Goal: Task Accomplishment & Management: Complete application form

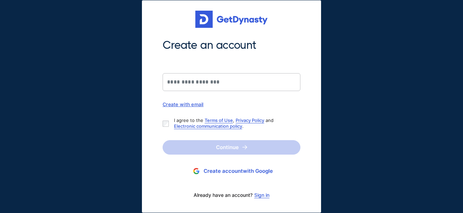
click at [260, 196] on link "Sign in" at bounding box center [261, 196] width 15 height 6
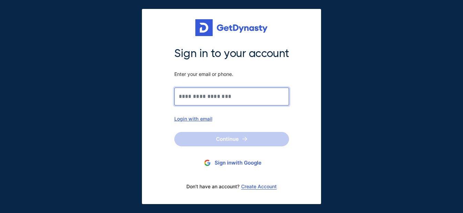
click at [199, 97] on input "Sign in to your account Enter your email or phone." at bounding box center [231, 97] width 115 height 18
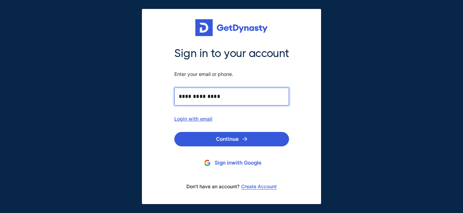
type input "**********"
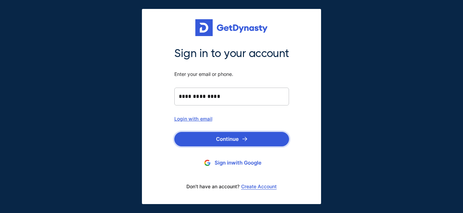
click at [223, 138] on button "Continue" at bounding box center [231, 139] width 115 height 14
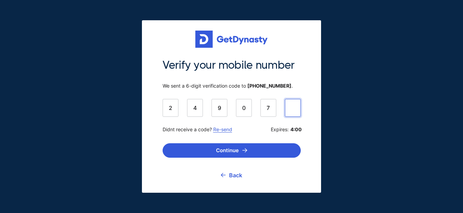
type input "******"
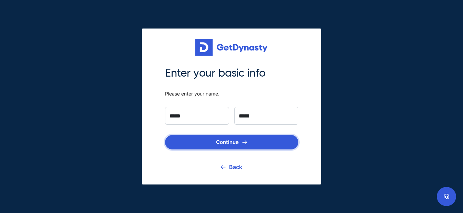
click at [229, 140] on button "Continue" at bounding box center [231, 142] width 133 height 14
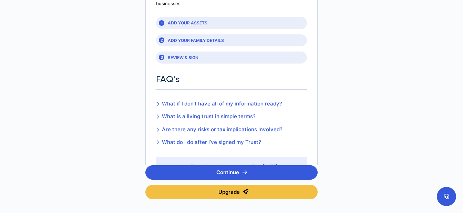
scroll to position [108, 0]
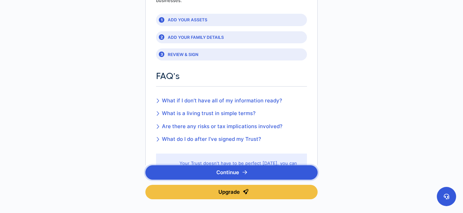
click at [248, 174] on button "Continue" at bounding box center [231, 173] width 172 height 14
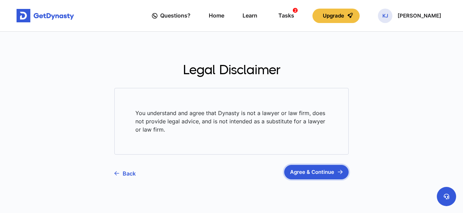
click at [302, 172] on button "Agree & Continue" at bounding box center [316, 172] width 64 height 14
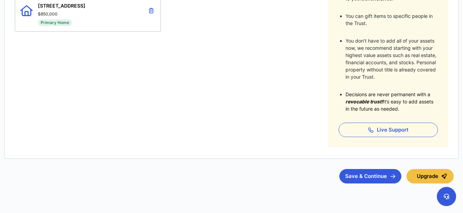
scroll to position [199, 0]
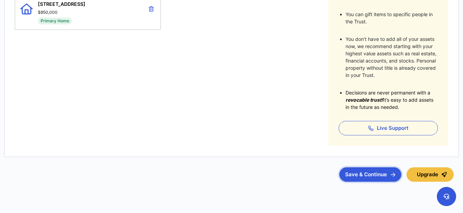
click at [376, 179] on button "Save & Continue" at bounding box center [370, 175] width 62 height 14
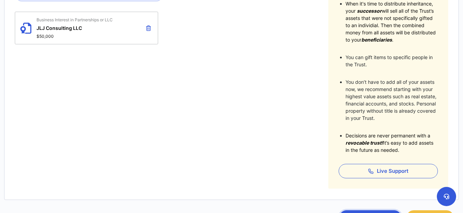
scroll to position [163, 0]
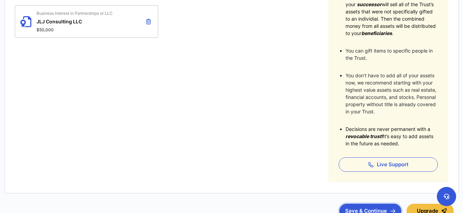
click at [358, 209] on button "Save & Continue" at bounding box center [370, 211] width 62 height 14
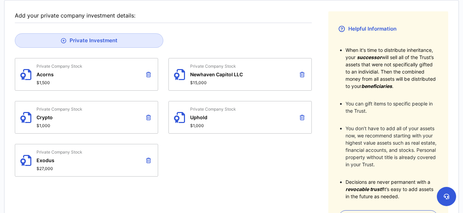
scroll to position [111, 0]
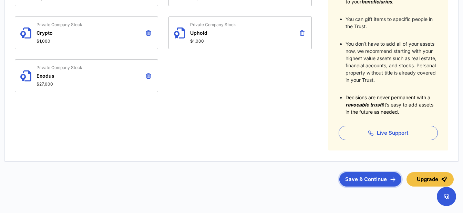
click at [366, 179] on button "Save & Continue" at bounding box center [370, 179] width 62 height 14
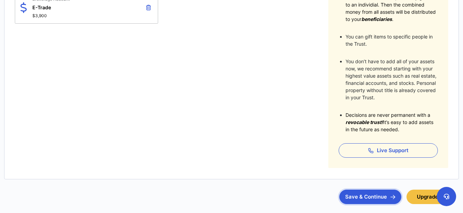
scroll to position [178, 0]
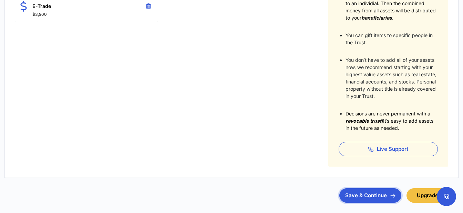
click at [359, 196] on button "Save & Continue" at bounding box center [370, 196] width 62 height 14
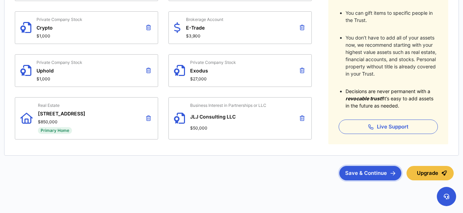
scroll to position [201, 0]
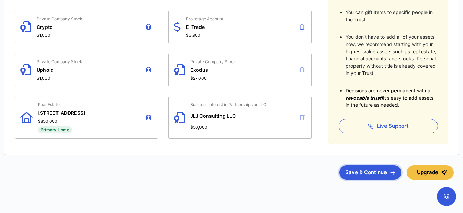
click at [376, 174] on button "Save & Continue" at bounding box center [370, 173] width 62 height 14
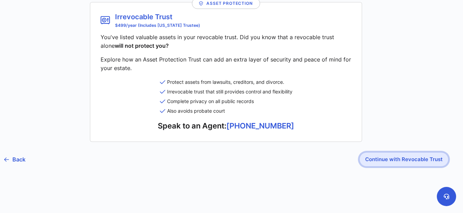
scroll to position [92, 0]
click at [383, 162] on button "Continue with Revocable Trust" at bounding box center [403, 160] width 89 height 14
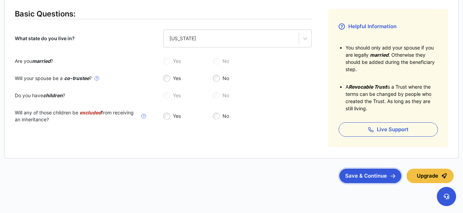
scroll to position [118, 0]
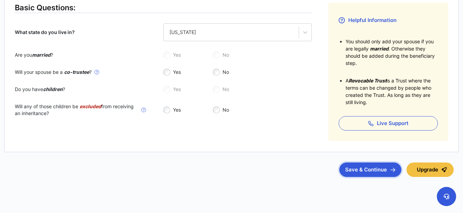
click at [368, 171] on button "Save & Continue" at bounding box center [370, 170] width 62 height 14
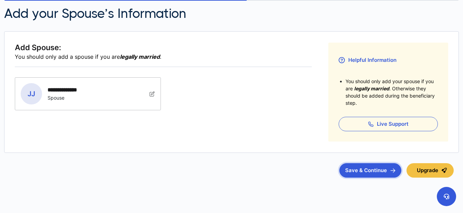
scroll to position [90, 0]
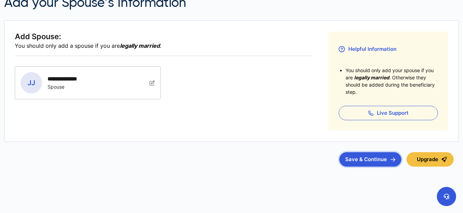
click at [382, 155] on button "Save & Continue" at bounding box center [370, 160] width 62 height 14
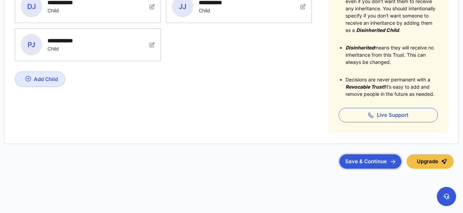
scroll to position [168, 0]
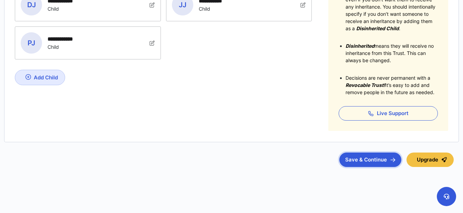
click at [359, 164] on button "Save & Continue" at bounding box center [370, 160] width 62 height 14
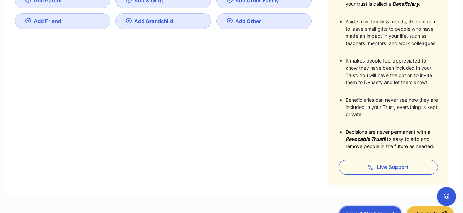
scroll to position [167, 0]
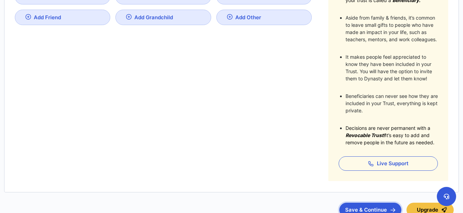
click at [360, 209] on button "Save & Continue" at bounding box center [370, 210] width 62 height 14
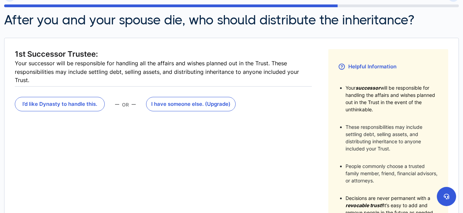
scroll to position [71, 0]
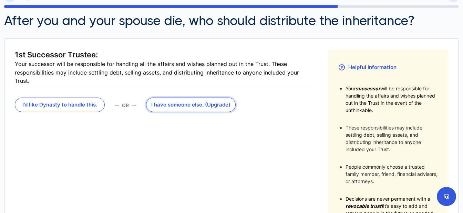
click at [182, 105] on button "I have someone else . (Upgrade)" at bounding box center [191, 105] width 90 height 14
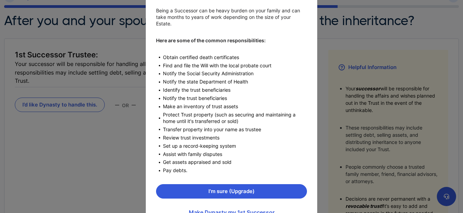
scroll to position [79, 0]
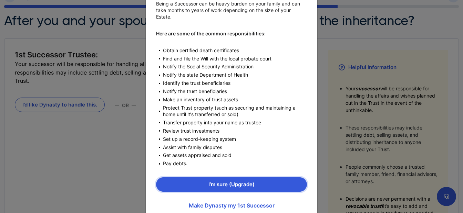
click at [264, 180] on button "I’m sure (Upgrade)" at bounding box center [231, 185] width 151 height 14
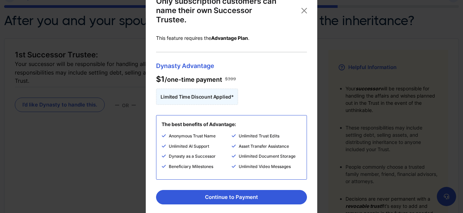
scroll to position [0, 0]
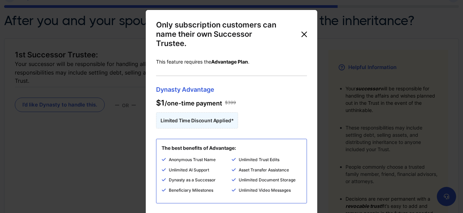
drag, startPoint x: 304, startPoint y: 35, endPoint x: 284, endPoint y: 84, distance: 53.2
click at [304, 35] on button "Close" at bounding box center [303, 34] width 11 height 11
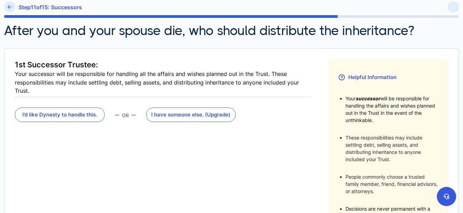
scroll to position [59, 0]
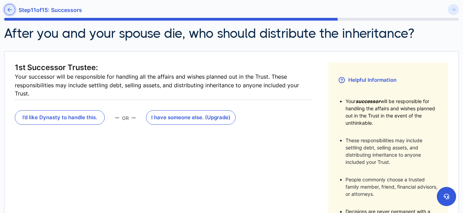
click at [11, 9] on icon at bounding box center [10, 9] width 4 height 5
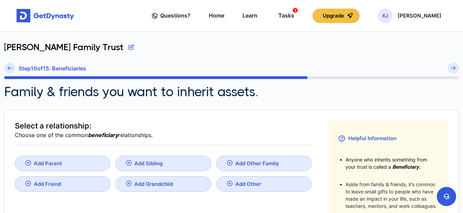
click at [8, 68] on icon at bounding box center [10, 68] width 4 height 5
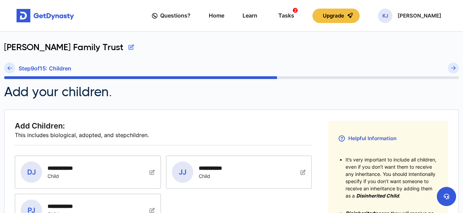
click at [8, 68] on icon at bounding box center [10, 68] width 4 height 5
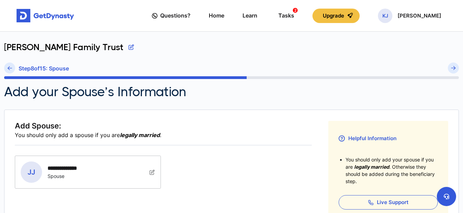
click at [8, 68] on icon at bounding box center [10, 68] width 4 height 5
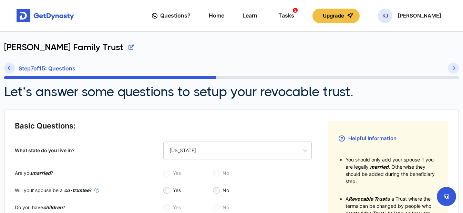
click at [8, 68] on icon at bounding box center [10, 68] width 4 height 5
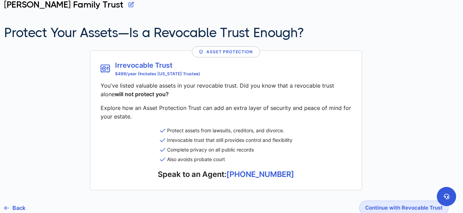
scroll to position [92, 0]
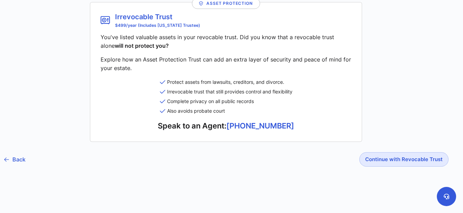
click at [19, 160] on link "Back" at bounding box center [14, 159] width 21 height 17
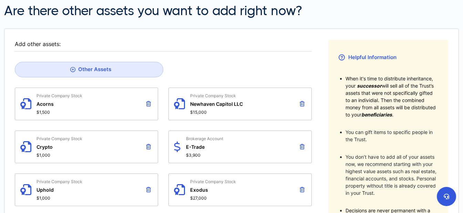
scroll to position [95, 0]
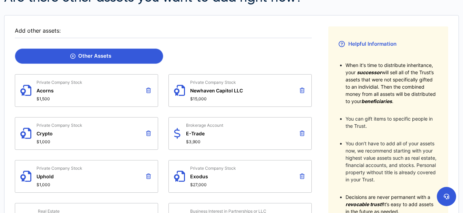
click at [111, 57] on div "Other Assets" at bounding box center [90, 56] width 41 height 6
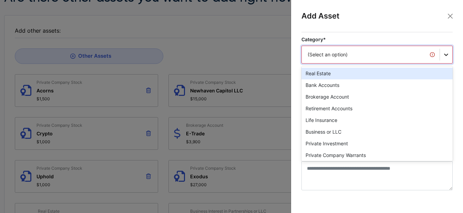
click at [446, 63] on div "(Select an option)" at bounding box center [376, 55] width 151 height 18
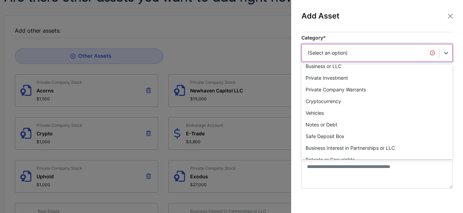
scroll to position [65, 0]
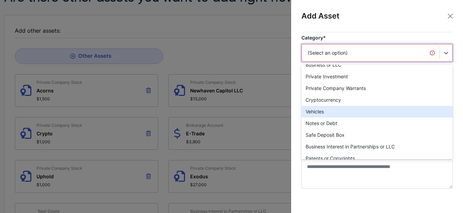
click at [310, 113] on div "Vehicles" at bounding box center [376, 112] width 151 height 12
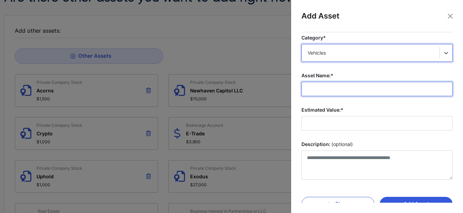
click at [312, 91] on input "Asset Name:*" at bounding box center [376, 89] width 151 height 14
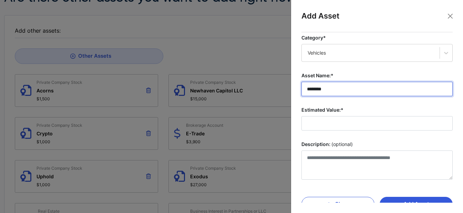
type input "********"
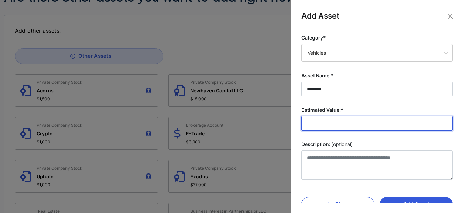
click at [309, 126] on input "Estimated Value:*" at bounding box center [376, 123] width 151 height 14
type input "*******"
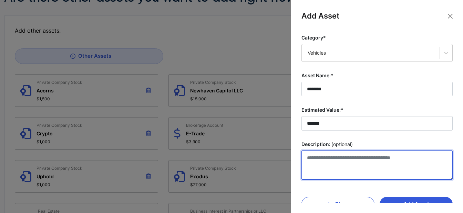
click at [314, 157] on textarea "Description: (optional)" at bounding box center [376, 165] width 151 height 29
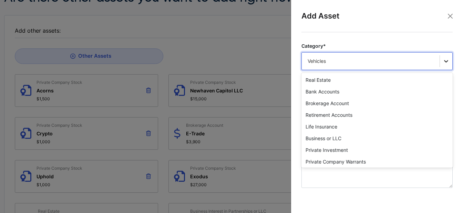
click at [444, 60] on div at bounding box center [446, 61] width 12 height 12
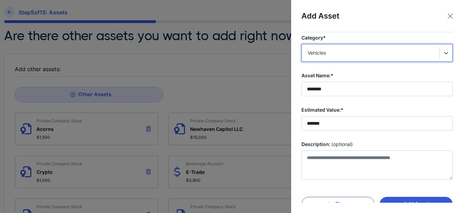
scroll to position [55, 0]
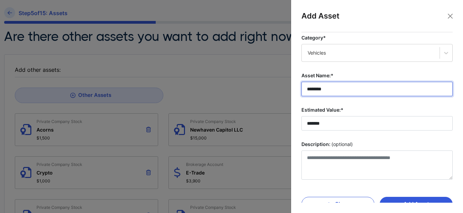
click at [306, 88] on input "********" at bounding box center [376, 89] width 151 height 14
type input "**********"
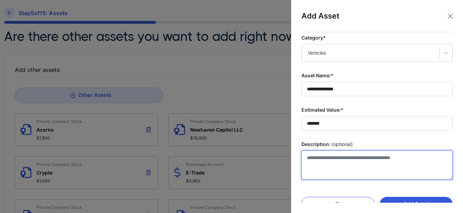
click at [313, 159] on textarea "Description: (optional)" at bounding box center [376, 165] width 151 height 29
type textarea "*********"
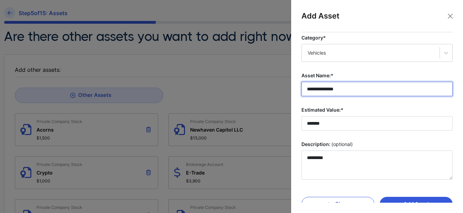
click at [352, 91] on input "**********" at bounding box center [376, 89] width 151 height 14
type input "**********"
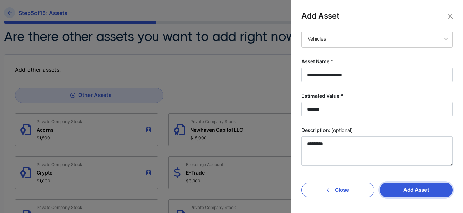
click at [416, 191] on button "Add Asset" at bounding box center [415, 190] width 73 height 14
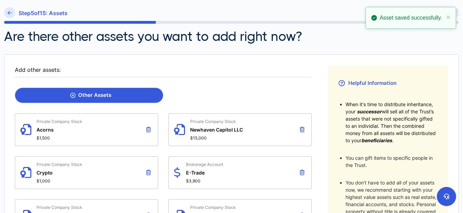
click at [100, 97] on div "Other Assets" at bounding box center [90, 95] width 41 height 6
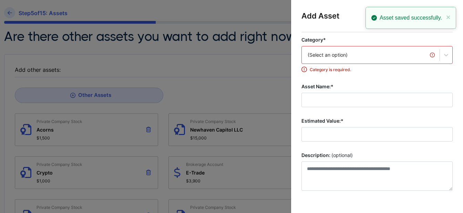
click at [397, 66] on div "Category* (Select an option) Category is required." at bounding box center [376, 54] width 151 height 36
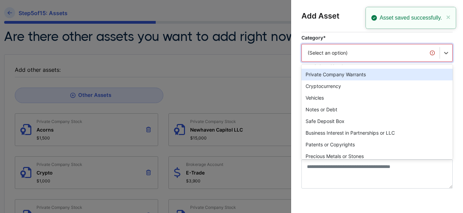
scroll to position [80, 0]
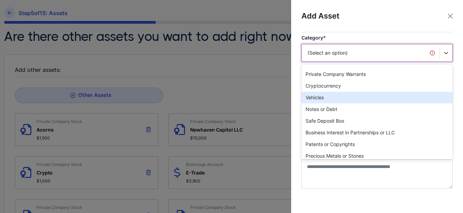
click at [324, 98] on div "Vehicles" at bounding box center [376, 98] width 151 height 12
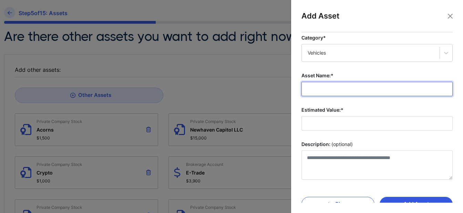
click at [318, 90] on input "Asset Name:*" at bounding box center [376, 89] width 151 height 14
type input "******"
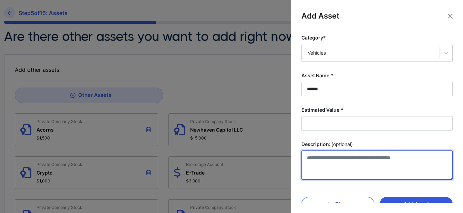
click at [312, 160] on textarea "Description: (optional)" at bounding box center [376, 165] width 151 height 29
type textarea "**********"
